Goal: Task Accomplishment & Management: Manage account settings

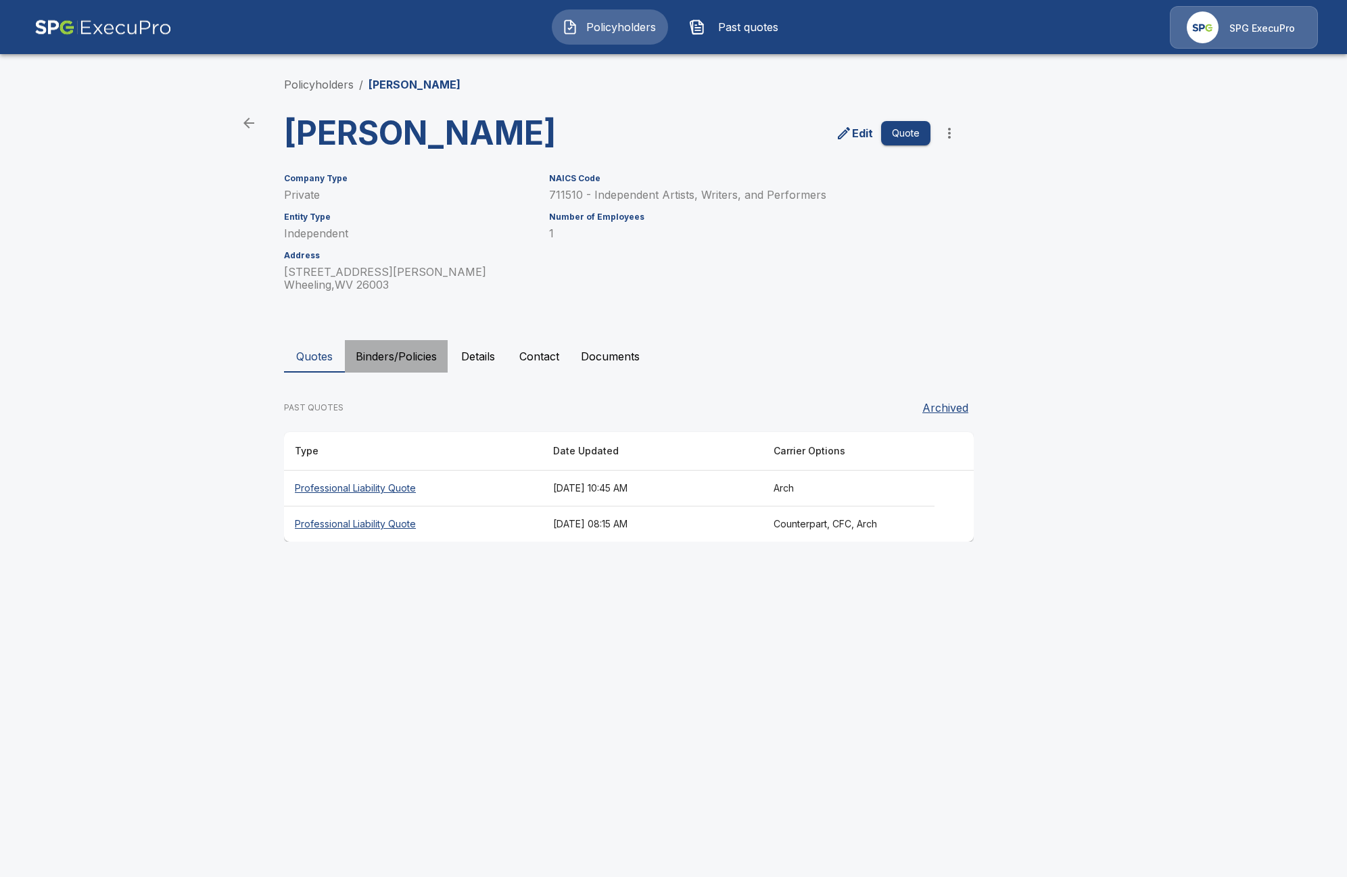
click at [411, 354] on button "Binders/Policies" at bounding box center [396, 356] width 103 height 32
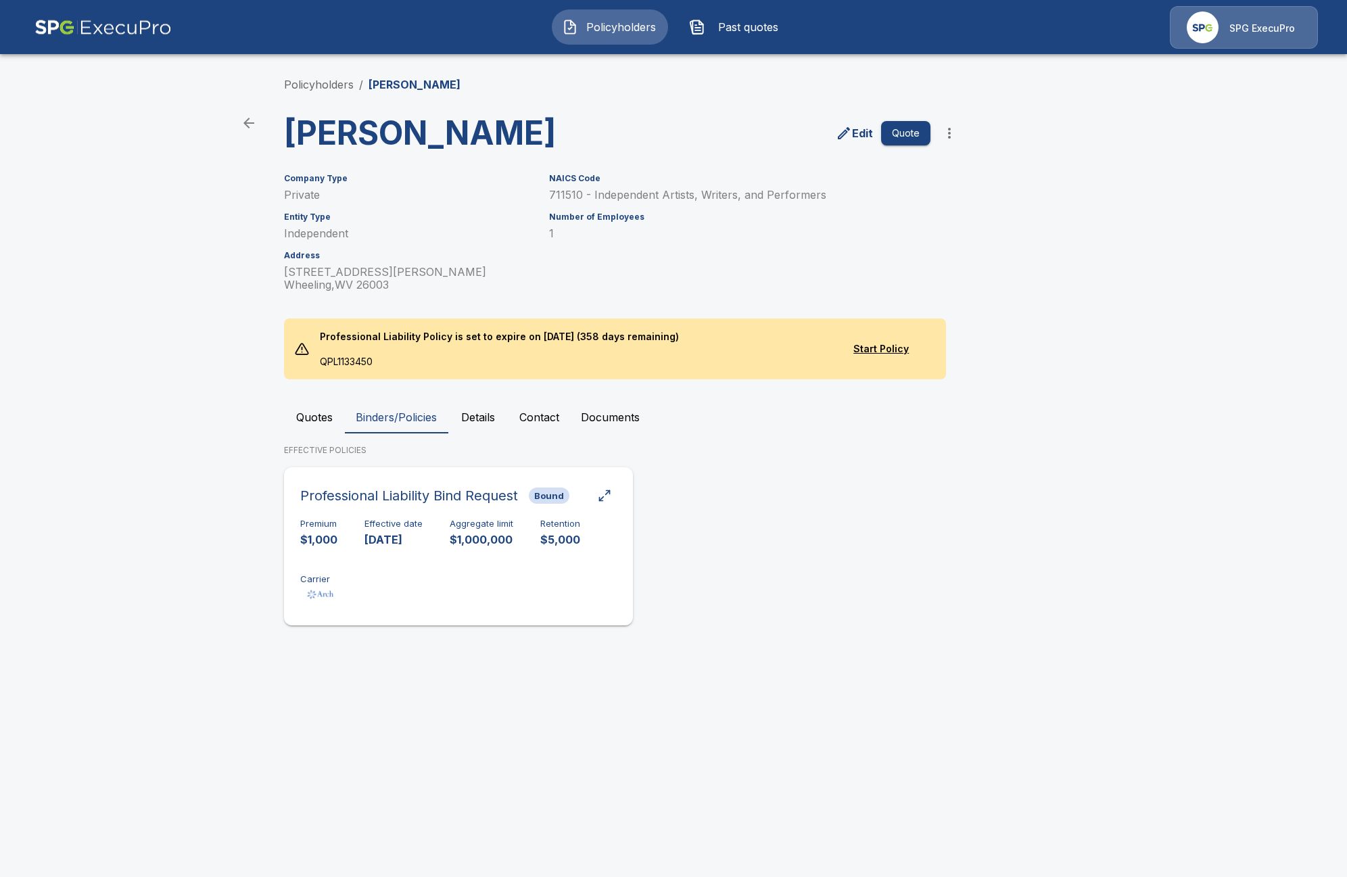
click at [440, 545] on div "Premium $1,000 Effective date 9/25/2025 Aggregate limit $1,000,000 Retention $5…" at bounding box center [458, 561] width 317 height 85
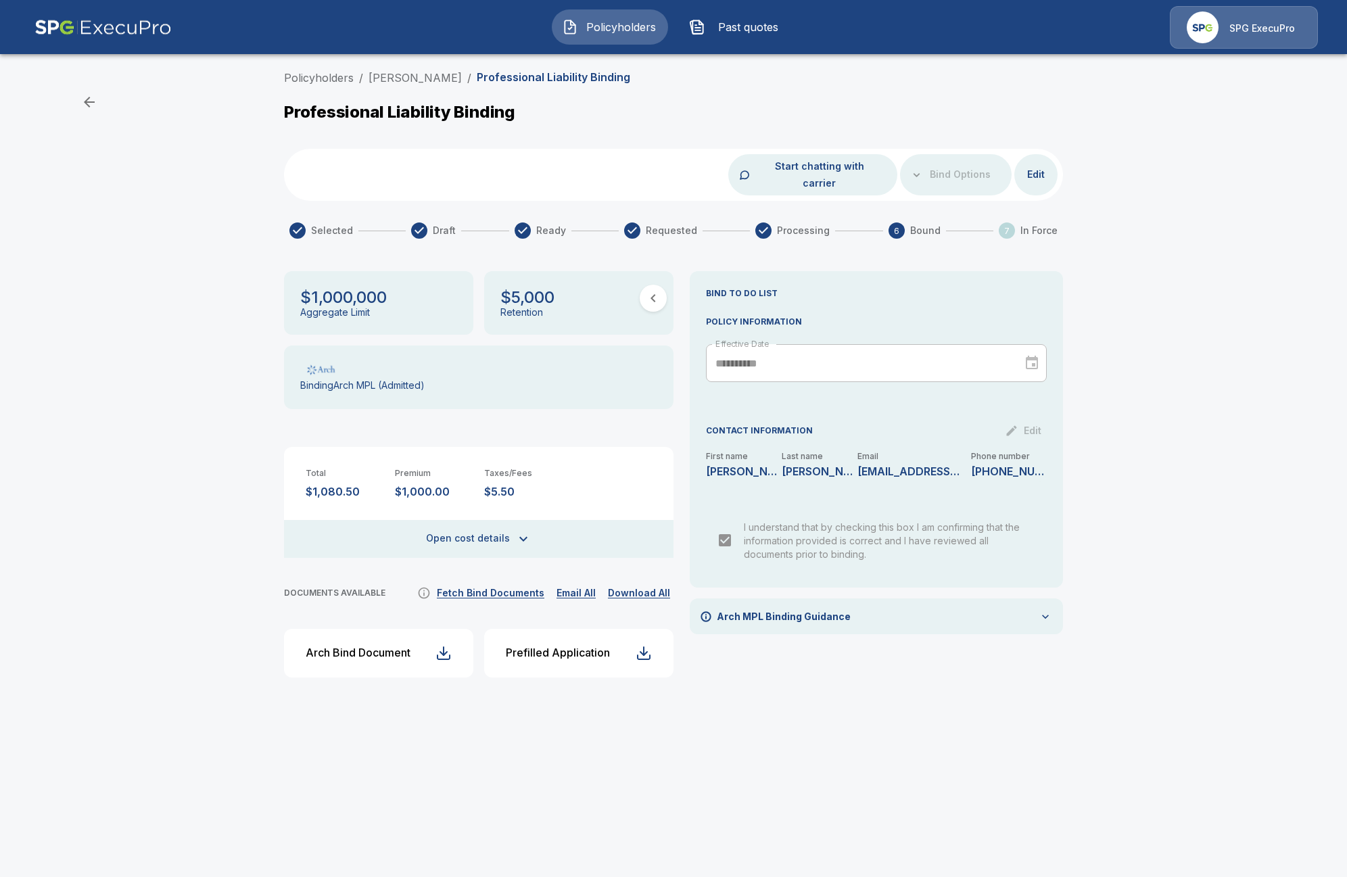
drag, startPoint x: 471, startPoint y: 78, endPoint x: 365, endPoint y: 70, distance: 106.5
click at [365, 70] on ol "Policyholders / Jeremy A. Schreiber / Professional Liability Binding" at bounding box center [457, 78] width 346 height 16
copy link "[PERSON_NAME]"
click at [402, 651] on button "Arch Bind Document" at bounding box center [378, 653] width 189 height 49
click at [467, 586] on div "$1,000,000 Aggregate Limit $5,000 Retention Binding Arch MPL (Admitted) Total $…" at bounding box center [479, 479] width 390 height 417
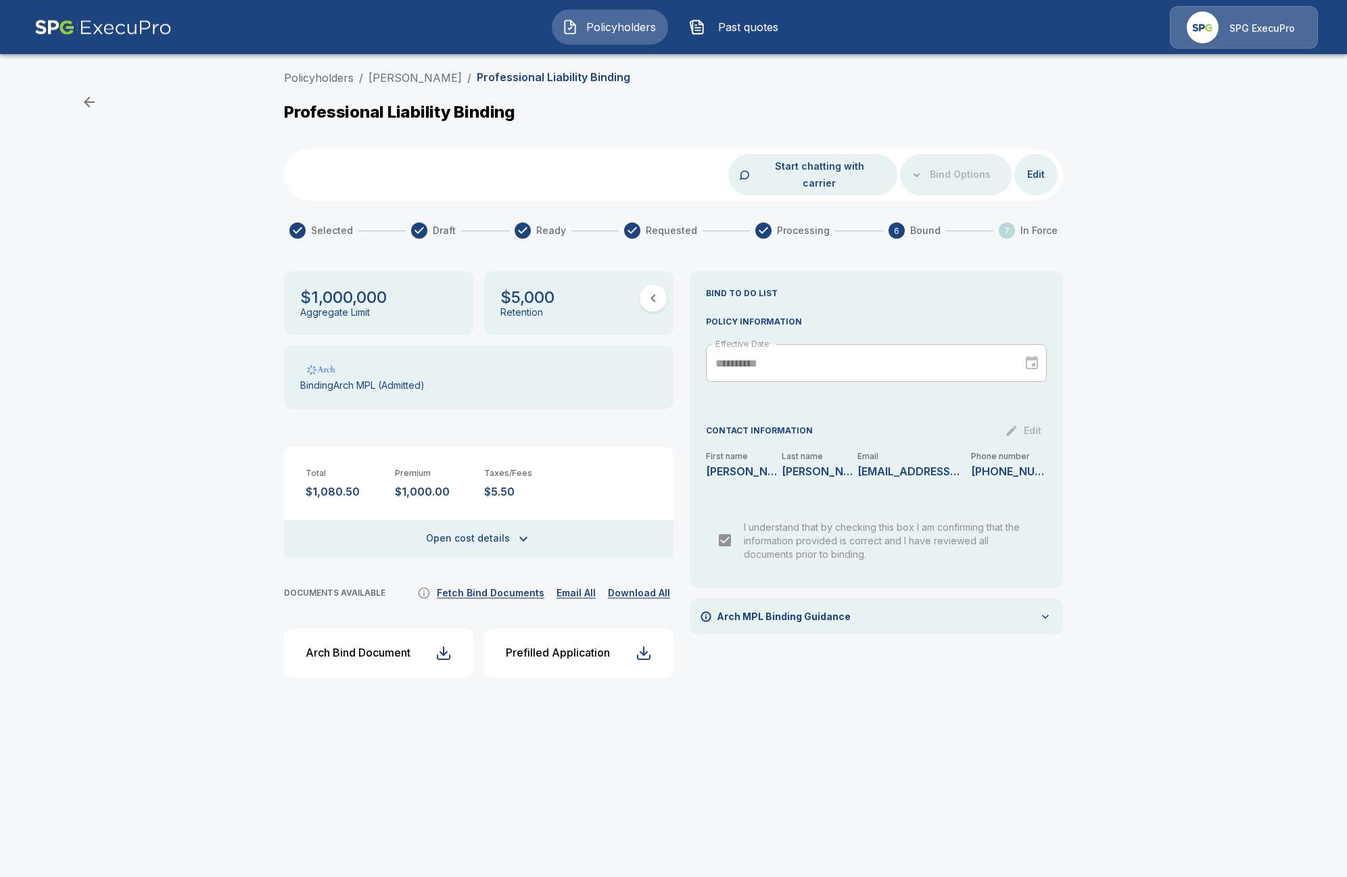
click at [477, 585] on button "Fetch Bind Documents" at bounding box center [490, 593] width 114 height 17
click at [459, 77] on link "[PERSON_NAME]" at bounding box center [415, 78] width 93 height 14
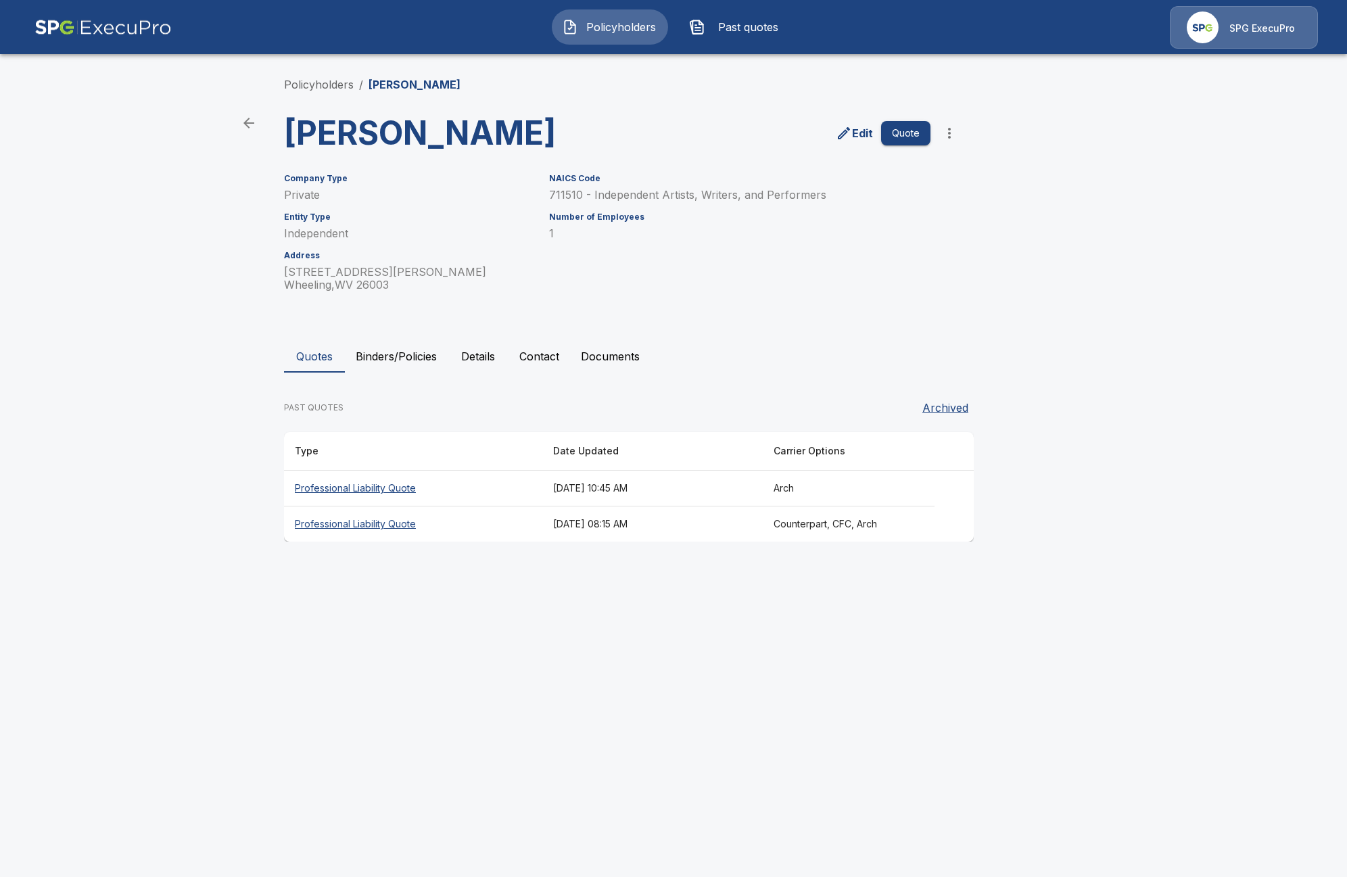
click at [387, 350] on button "Binders/Policies" at bounding box center [396, 356] width 103 height 32
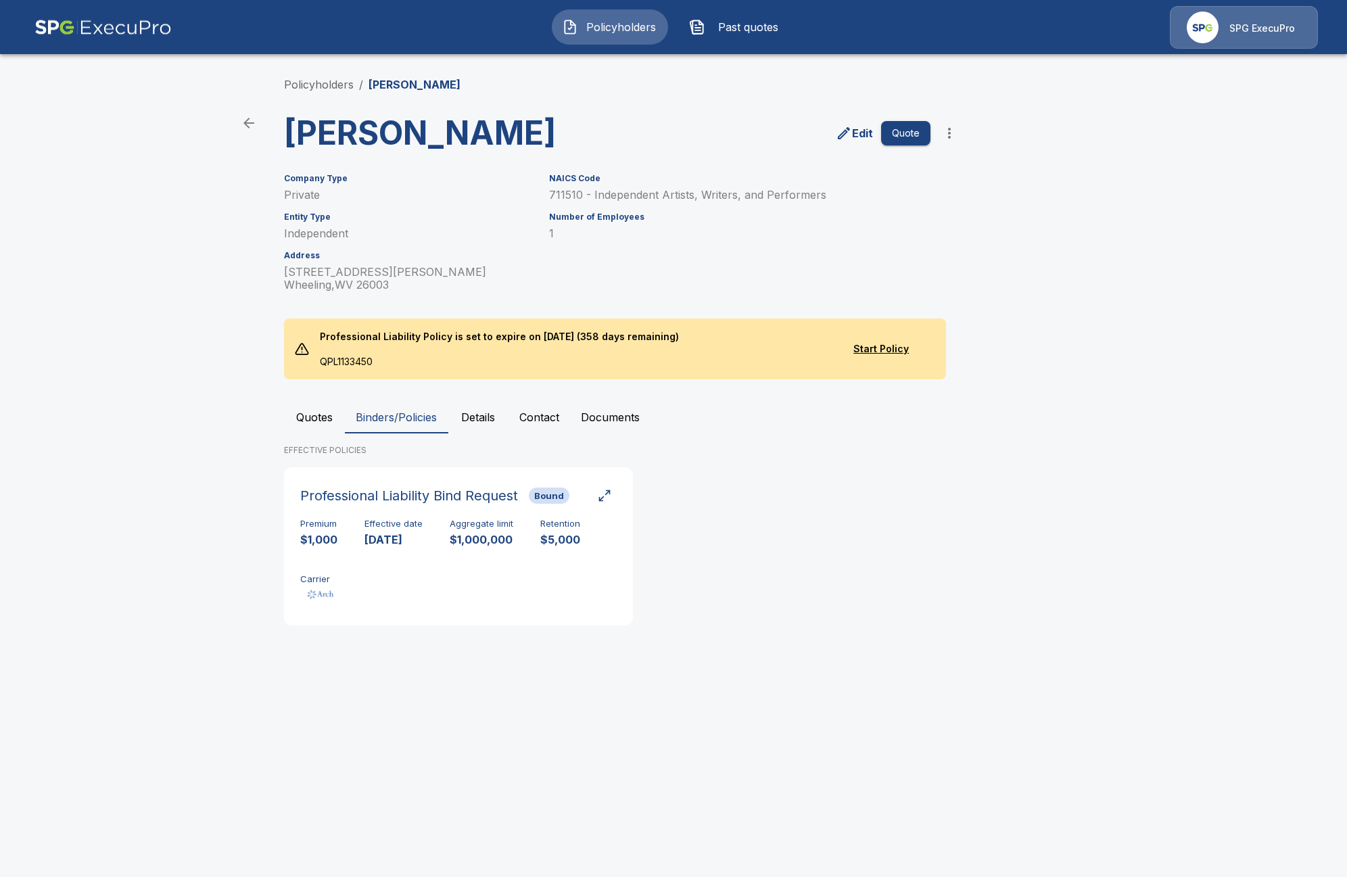
click at [925, 593] on div "Professional Liability Bind Request Bound Premium $1,000 Effective date 9/25/20…" at bounding box center [634, 551] width 701 height 169
click at [317, 413] on button "Quotes" at bounding box center [314, 417] width 61 height 32
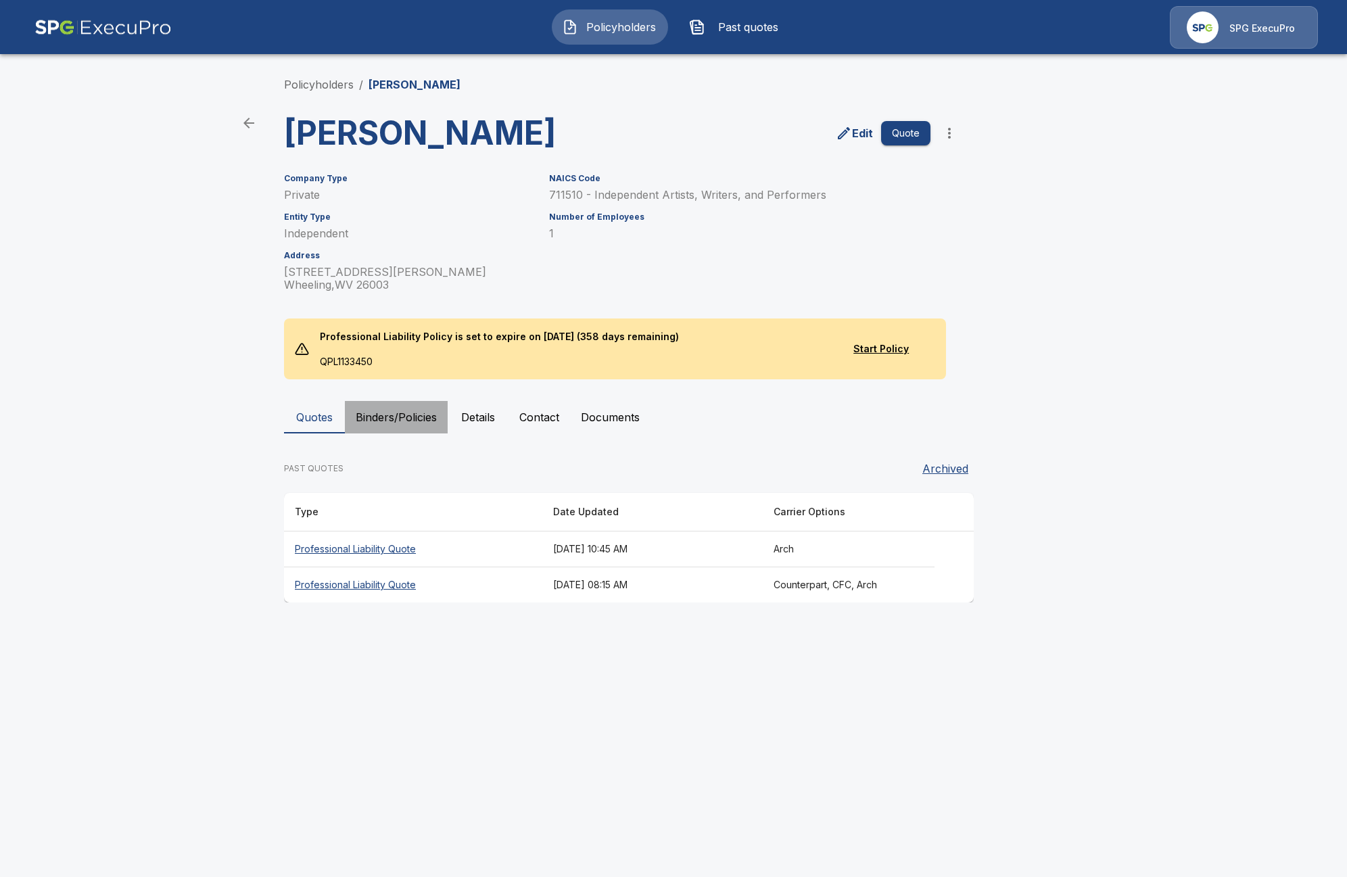
click at [375, 417] on button "Binders/Policies" at bounding box center [396, 417] width 103 height 32
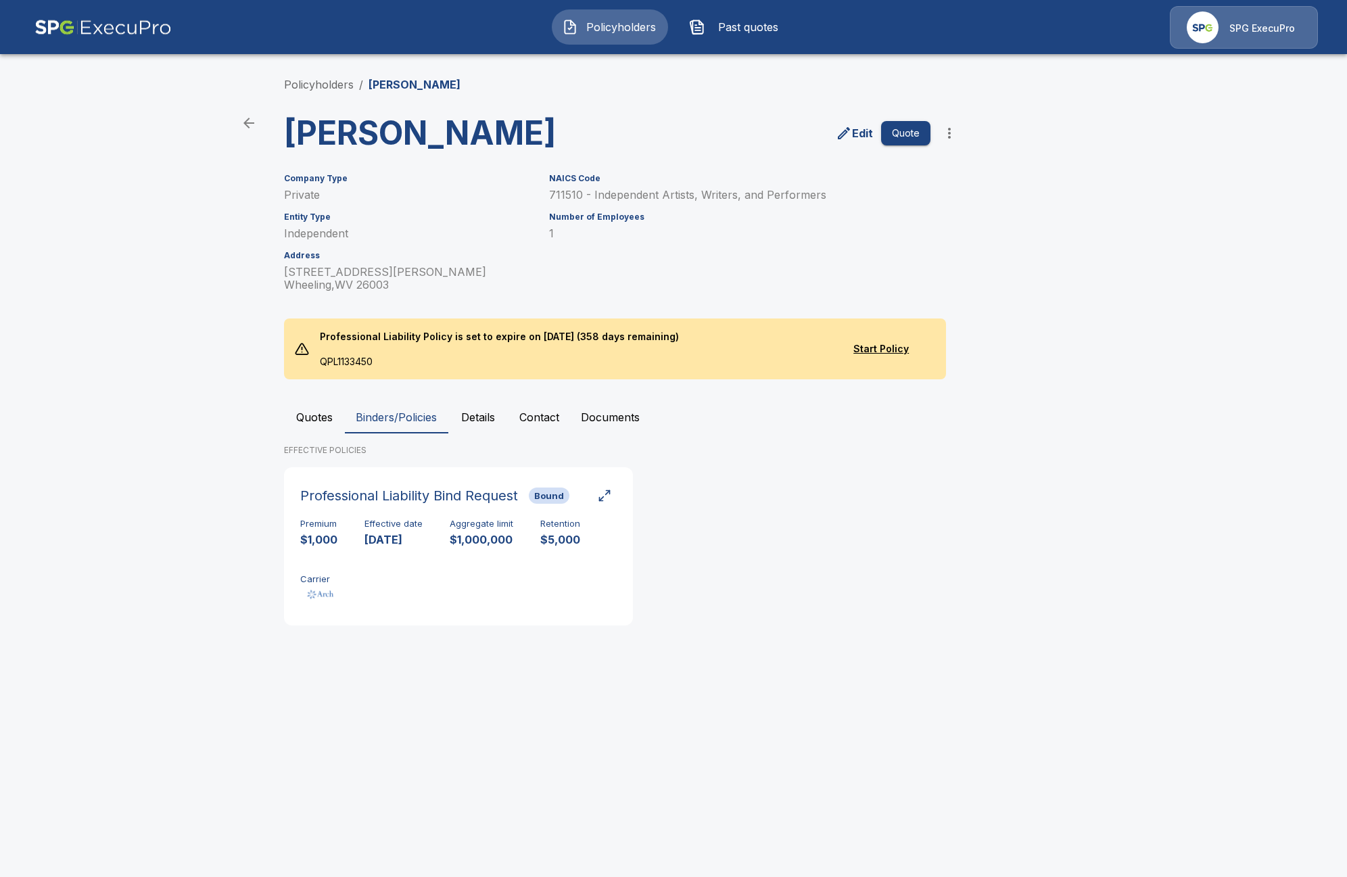
click at [1089, 260] on main "Policyholders / Jeremy A. Schreiber Jeremy A. Schreiber Edit Quote Company Type…" at bounding box center [673, 331] width 1347 height 662
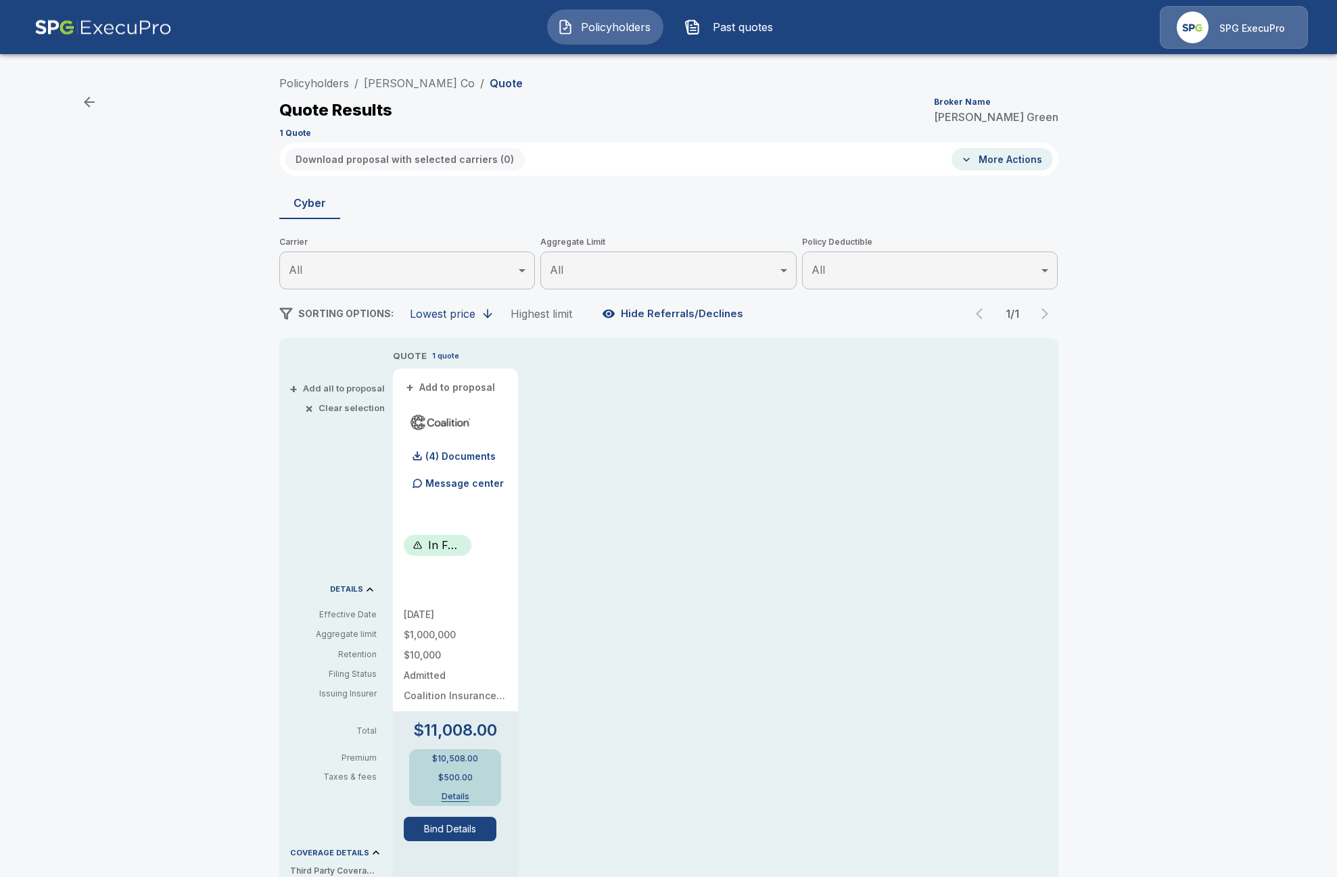
click at [617, 40] on button "Policyholders" at bounding box center [605, 26] width 116 height 35
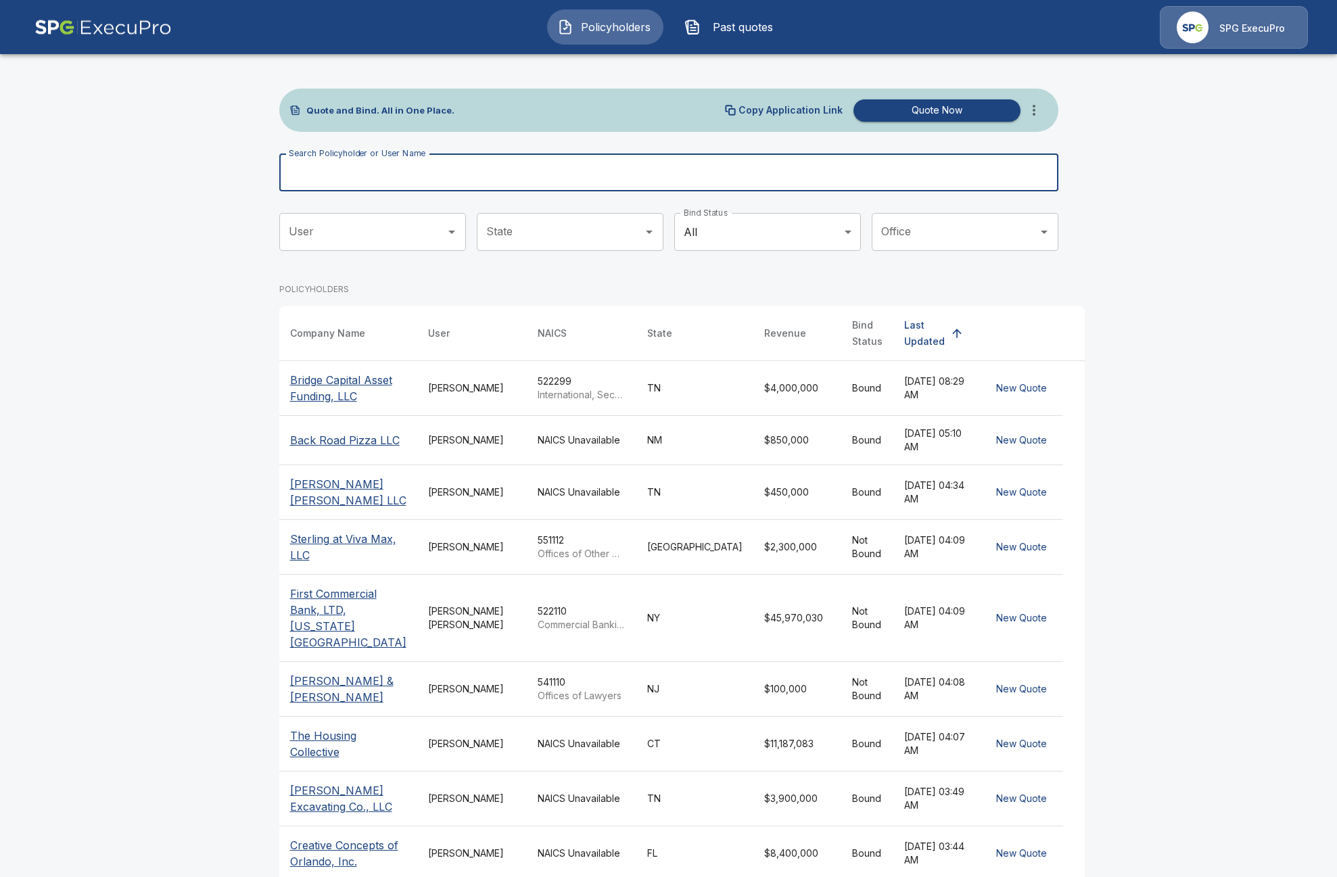
click at [490, 174] on input "Search Policyholder or User Name" at bounding box center [661, 173] width 764 height 38
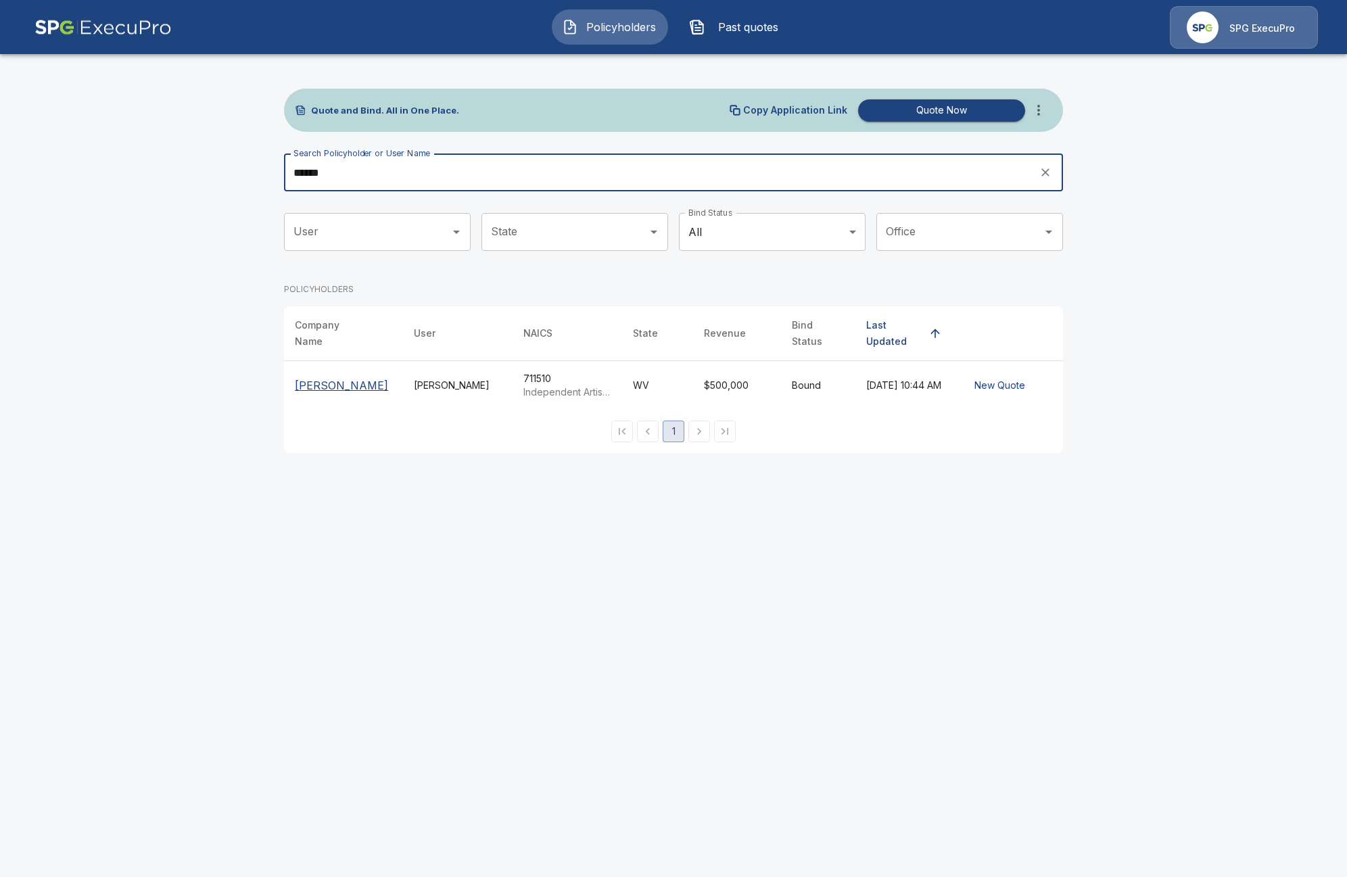
type input "******"
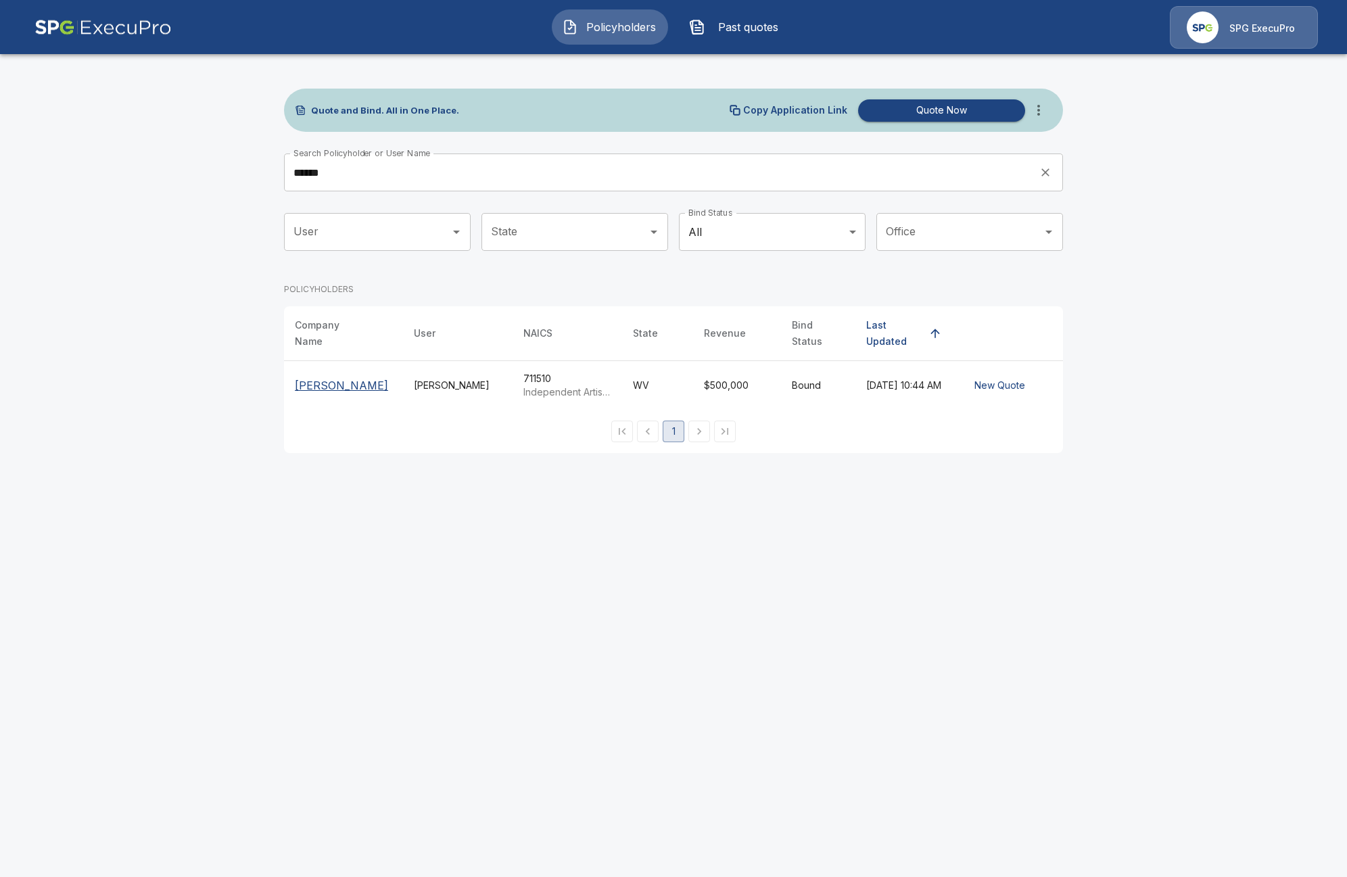
click at [302, 400] on th "[PERSON_NAME]" at bounding box center [343, 385] width 119 height 49
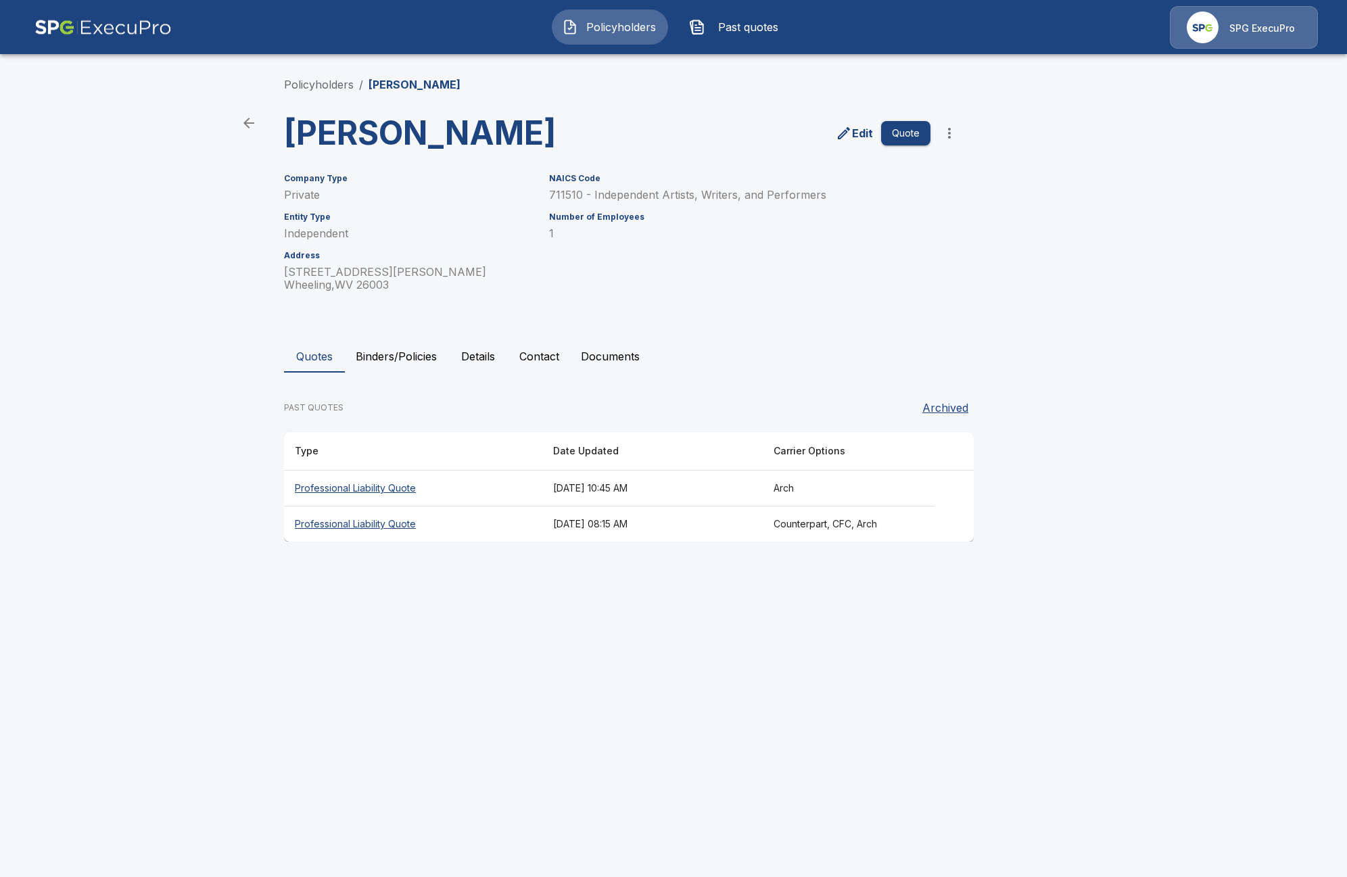
click at [357, 489] on th "Professional Liability Quote" at bounding box center [413, 489] width 258 height 36
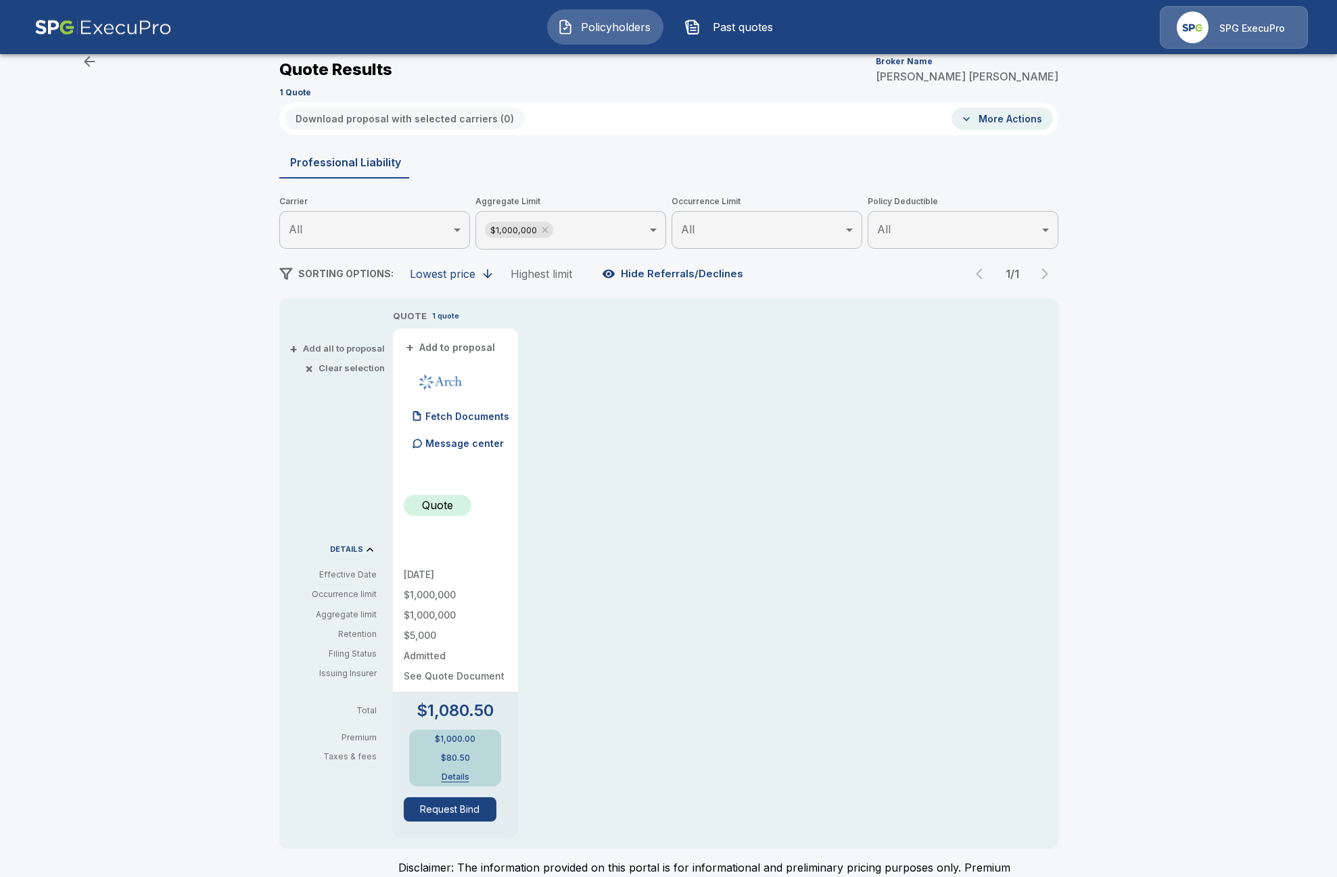
scroll to position [68, 0]
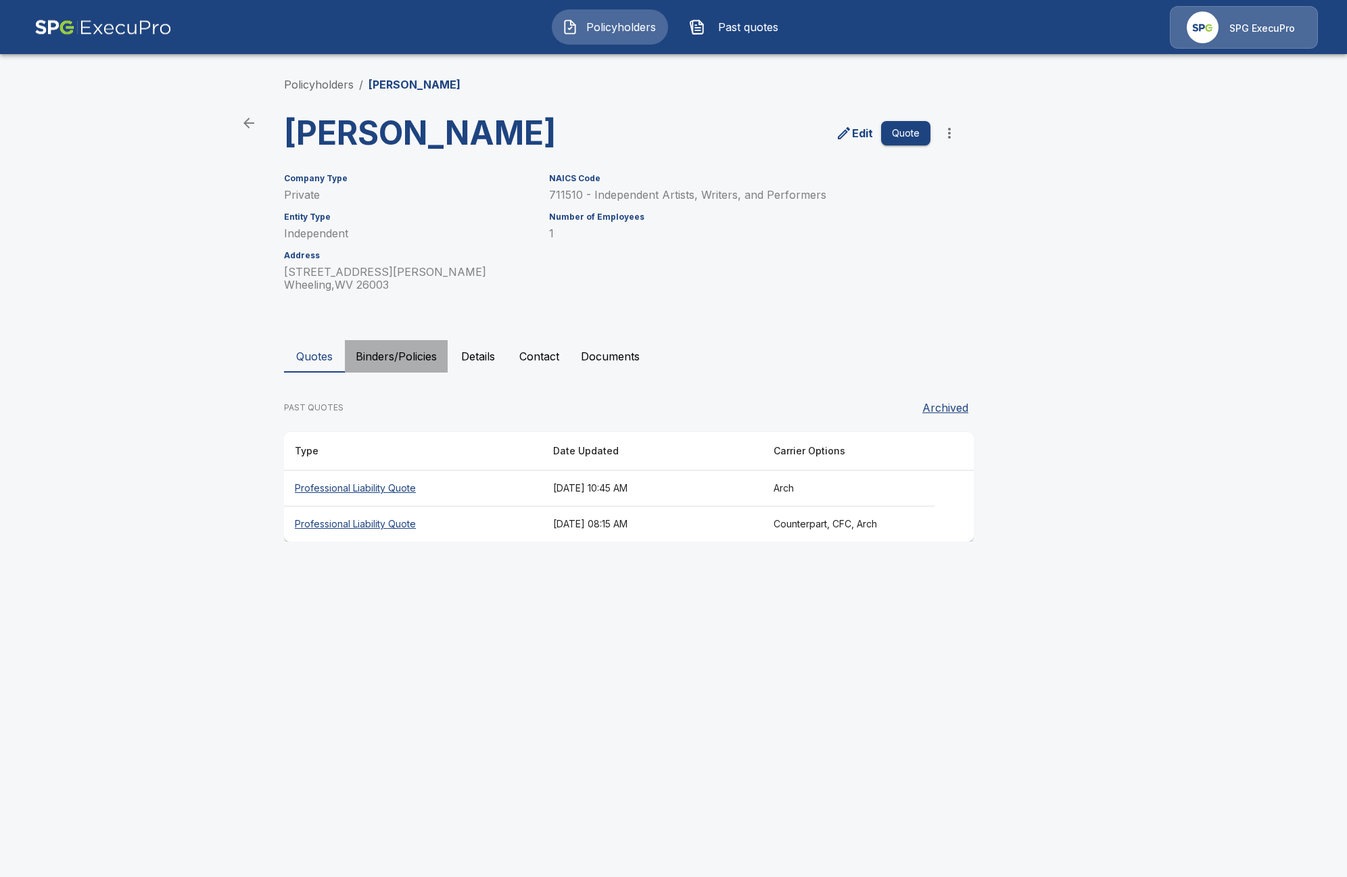
click at [377, 354] on button "Binders/Policies" at bounding box center [396, 356] width 103 height 32
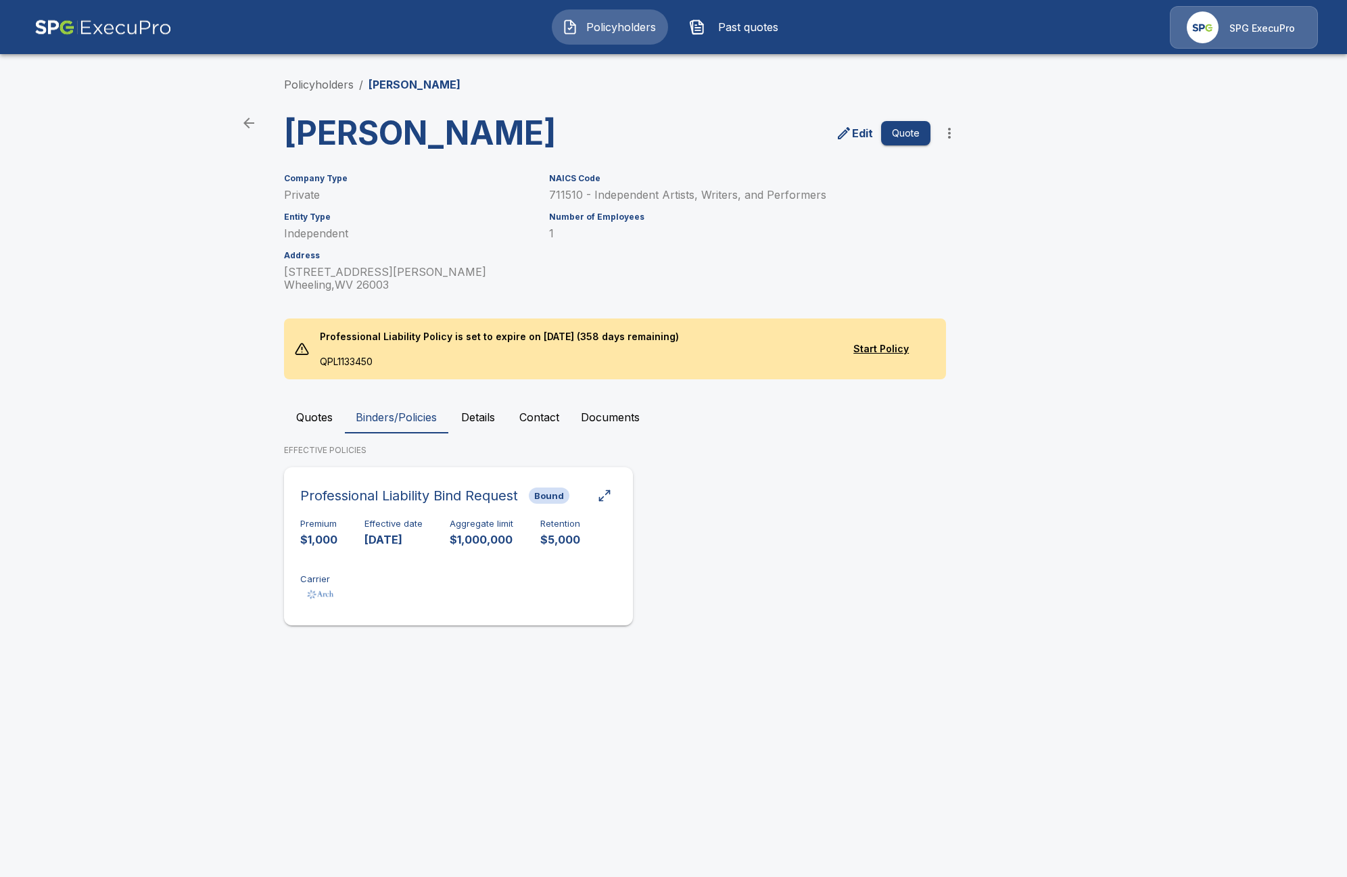
click at [534, 603] on div "Premium $1,000 Effective date [DATE] Aggregate limit $1,000,000 Retention $5,00…" at bounding box center [458, 561] width 317 height 85
